Goal: Navigation & Orientation: Understand site structure

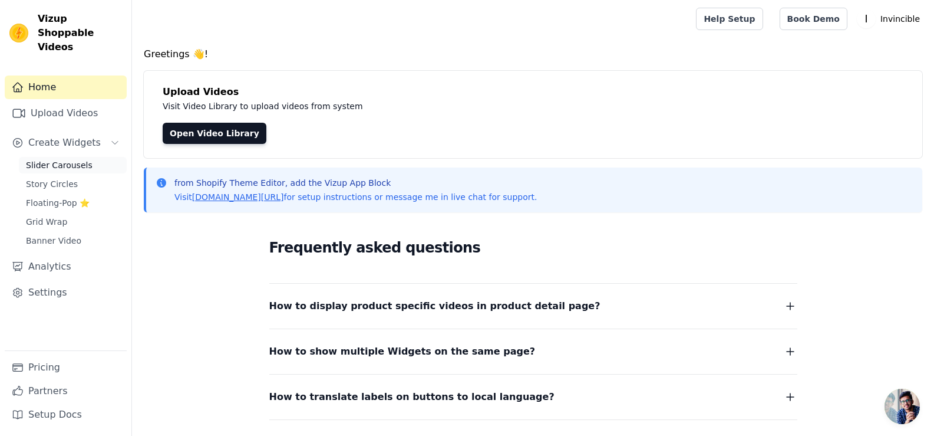
click at [44, 159] on span "Slider Carousels" at bounding box center [59, 165] width 67 height 12
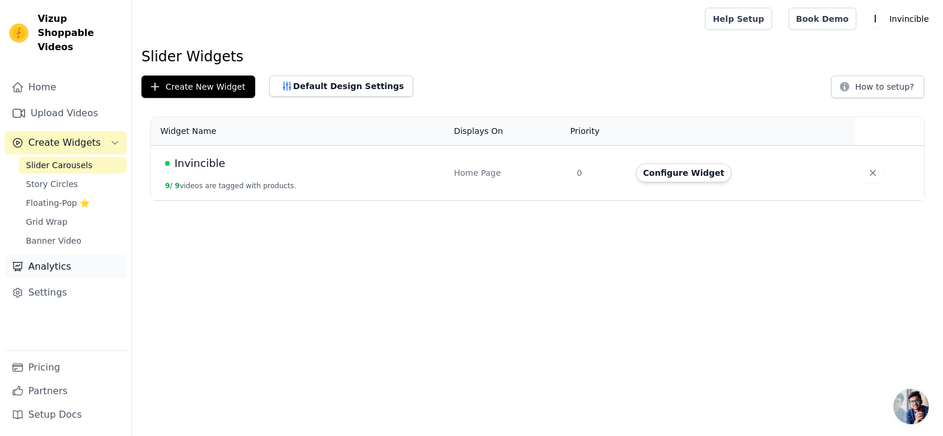
click at [54, 255] on link "Analytics" at bounding box center [66, 267] width 122 height 24
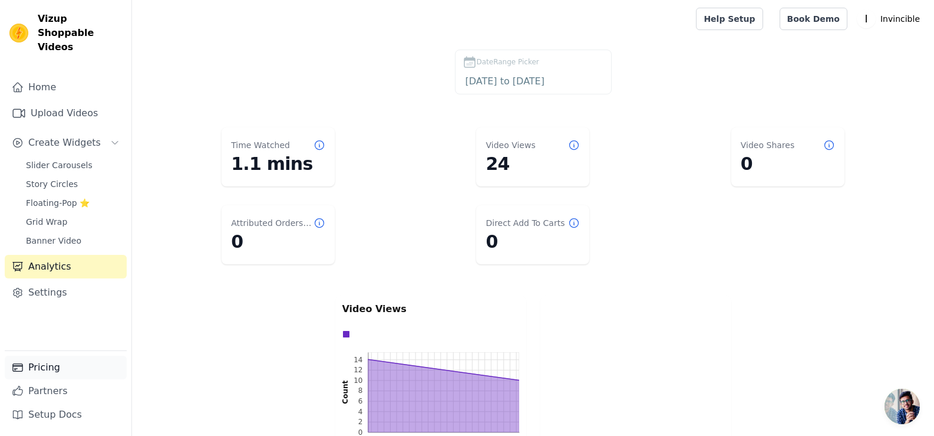
click at [30, 363] on link "Pricing" at bounding box center [66, 367] width 122 height 24
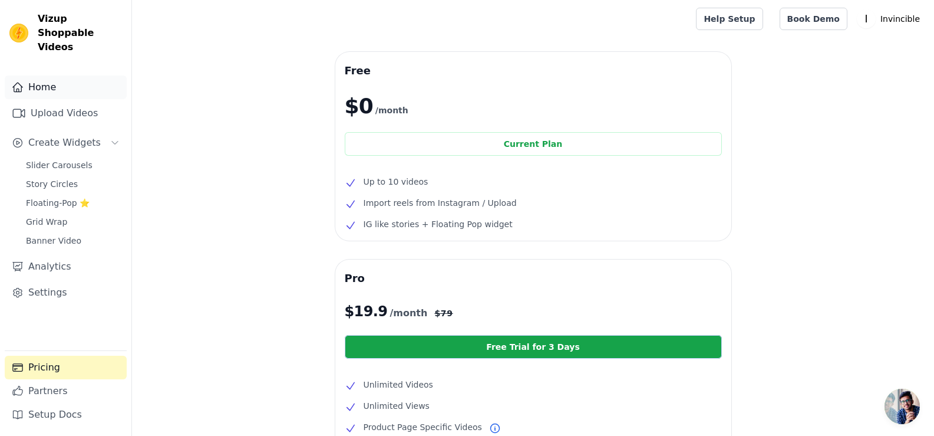
click at [55, 75] on link "Home" at bounding box center [66, 87] width 122 height 24
